Goal: Find specific page/section: Find specific page/section

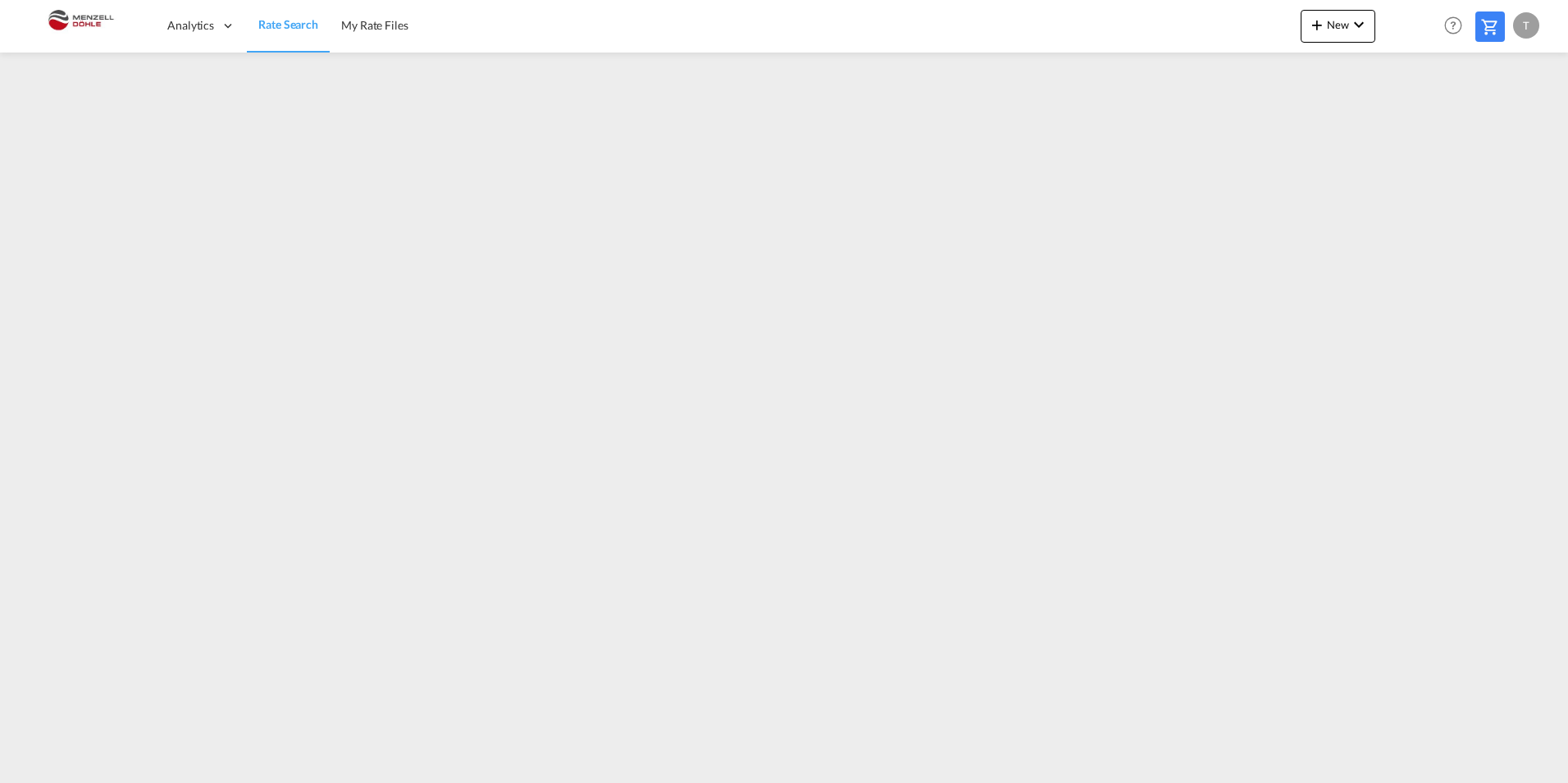
click at [57, 32] on img at bounding box center [80, 26] width 111 height 37
click at [311, 28] on span "Rate Search" at bounding box center [288, 24] width 60 height 14
click at [1527, 26] on div "T" at bounding box center [1526, 25] width 26 height 26
click at [1502, 84] on button "My Profile" at bounding box center [1508, 72] width 107 height 33
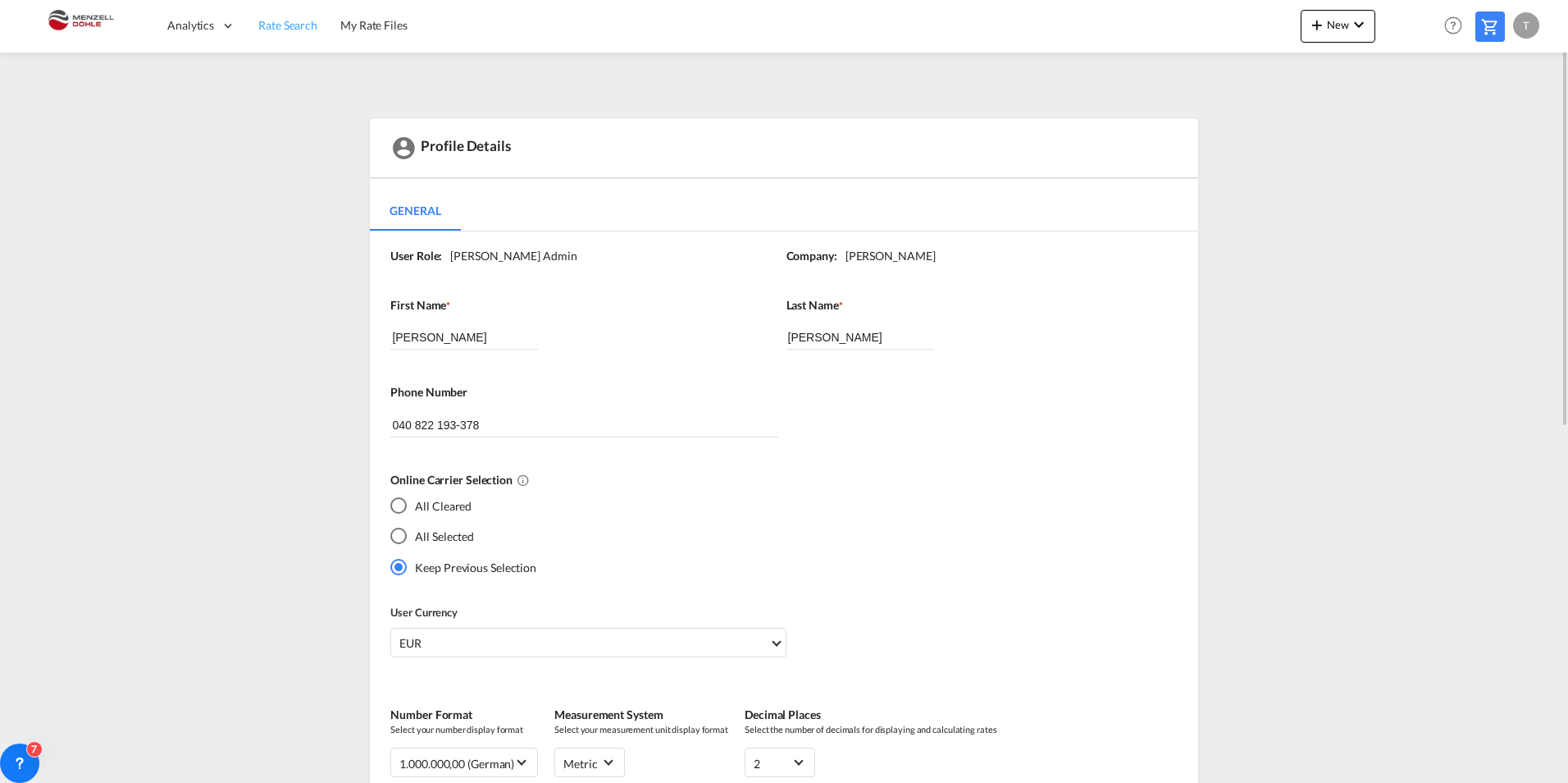
click at [264, 28] on span "Rate Search" at bounding box center [288, 25] width 59 height 14
